Goal: Transaction & Acquisition: Register for event/course

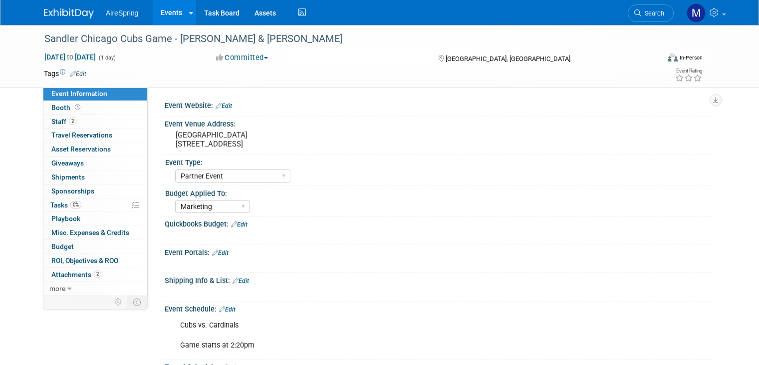
select select "Partner Event"
select select "Marketing"
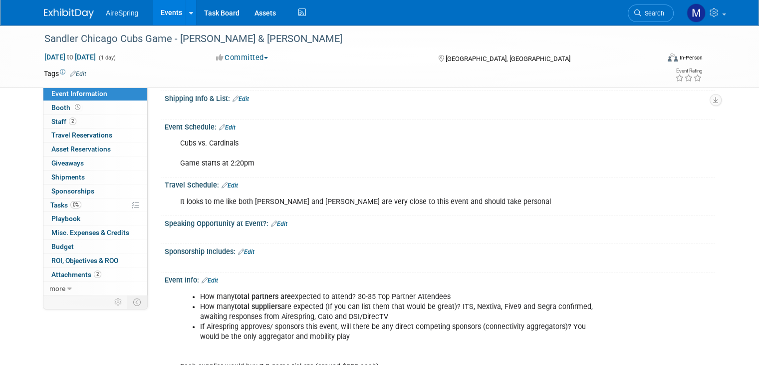
click at [71, 14] on img at bounding box center [69, 13] width 50 height 10
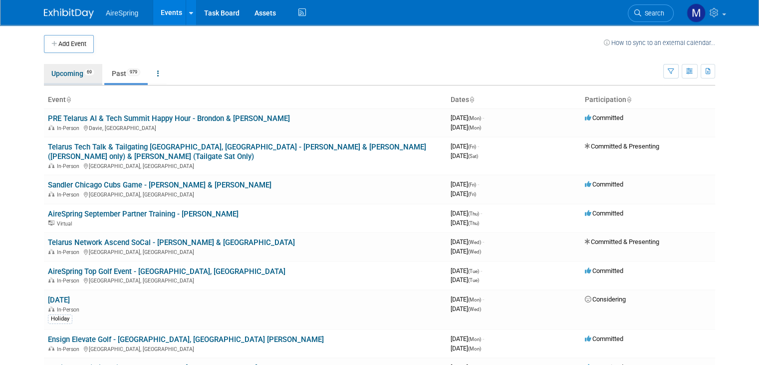
click at [60, 82] on link "Upcoming 69" at bounding box center [73, 73] width 58 height 19
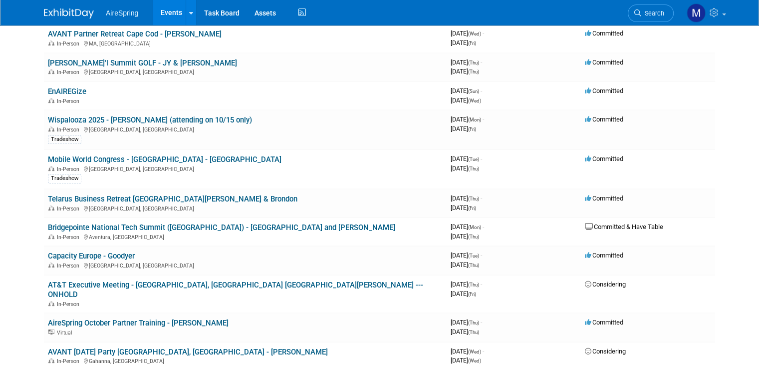
scroll to position [383, 0]
click at [111, 318] on link "AireSpring October Partner Training - [PERSON_NAME]" at bounding box center [138, 322] width 181 height 9
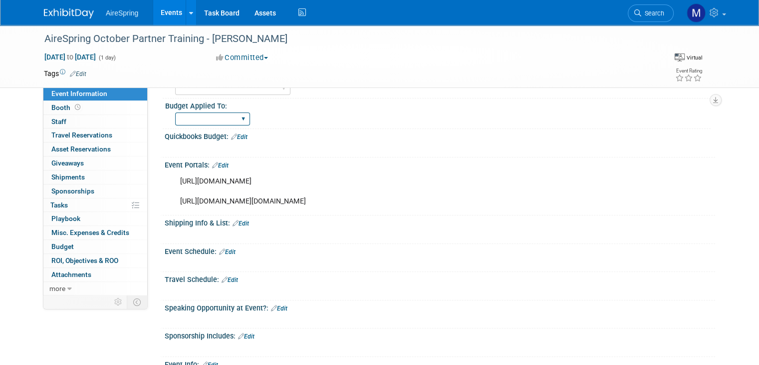
scroll to position [89, 0]
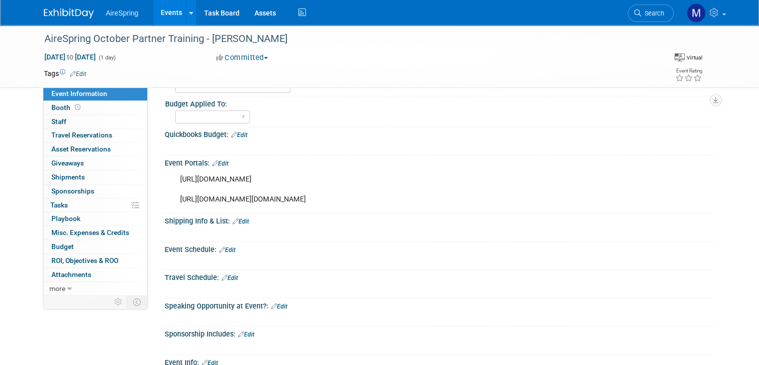
click at [66, 14] on img at bounding box center [69, 13] width 50 height 10
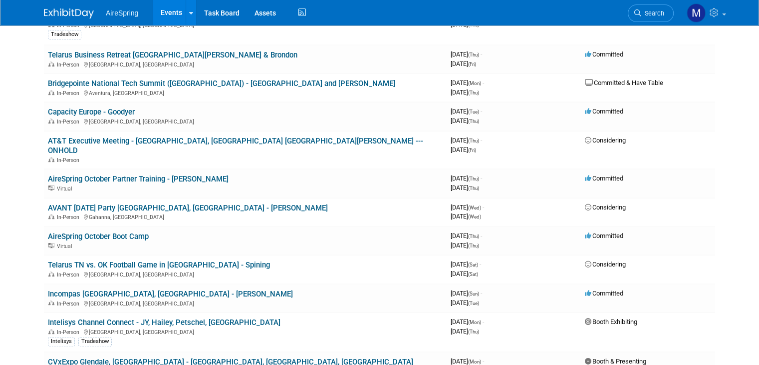
scroll to position [535, 0]
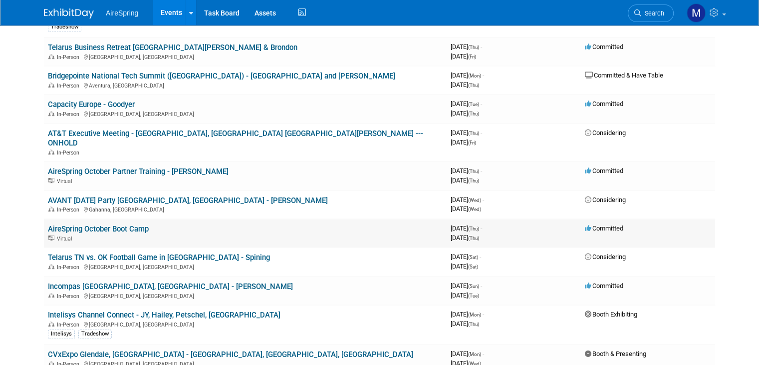
click at [78, 224] on link "AireSpring October Boot Camp" at bounding box center [98, 228] width 101 height 9
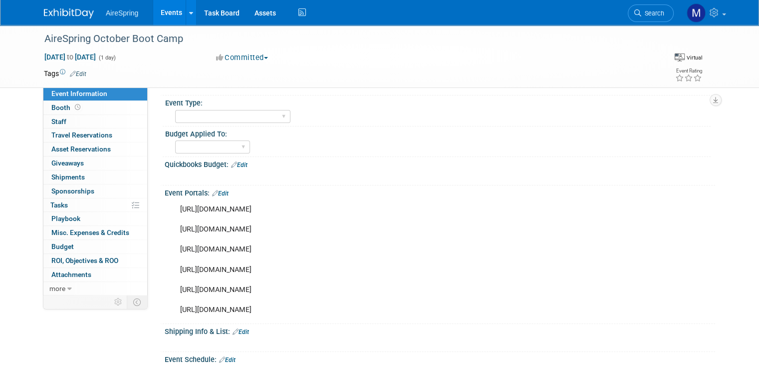
scroll to position [61, 0]
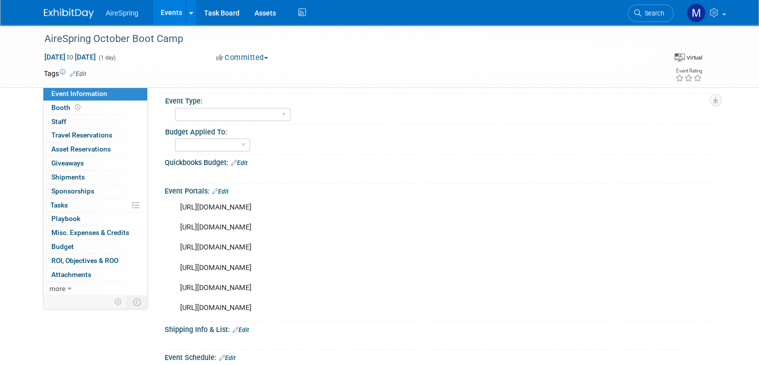
drag, startPoint x: 169, startPoint y: 266, endPoint x: 450, endPoint y: 266, distance: 280.6
click at [450, 266] on div "https://attendee.gotowebinar.com/register/4586589016362632793?source=Newsletter…" at bounding box center [390, 257] width 435 height 120
copy div "https://attendee.gotowebinar.com/register/4586589016362632793?source=MainEmail"
